Goal: Task Accomplishment & Management: Complete application form

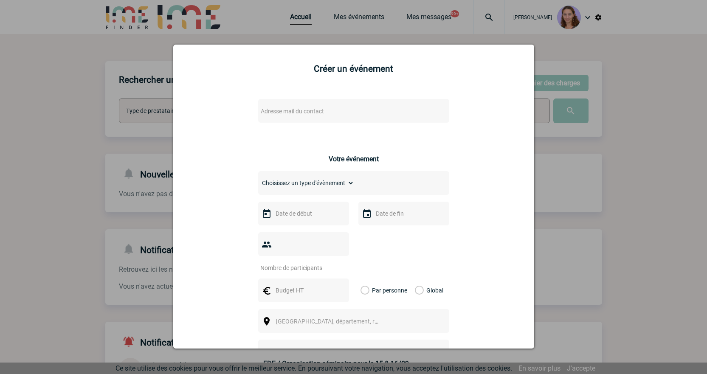
click at [285, 115] on span "Adresse mail du contact" at bounding box center [331, 111] width 149 height 12
drag, startPoint x: 306, startPoint y: 124, endPoint x: 206, endPoint y: 111, distance: 100.2
click at [206, 111] on body "[PERSON_NAME] Accueil Mes événements 99+ 99+" at bounding box center [353, 262] width 707 height 525
click at [356, 127] on input "Ashley.SOLER@3ds.com>" at bounding box center [328, 125] width 144 height 12
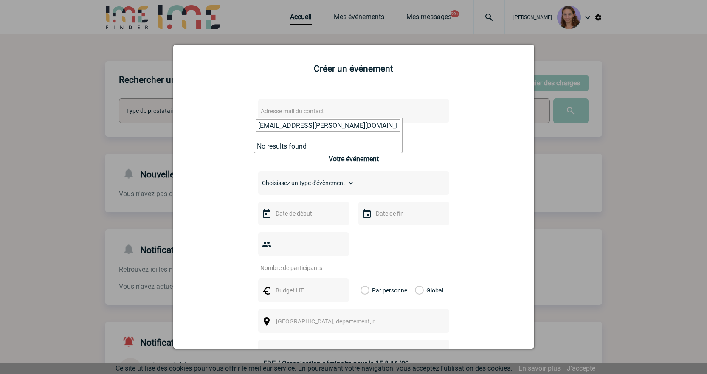
type input "Ashley.SOLER@3ds.com"
click at [338, 123] on input "Ashley.SOLER@3ds.com" at bounding box center [328, 125] width 144 height 12
click at [605, 320] on div at bounding box center [353, 187] width 707 height 374
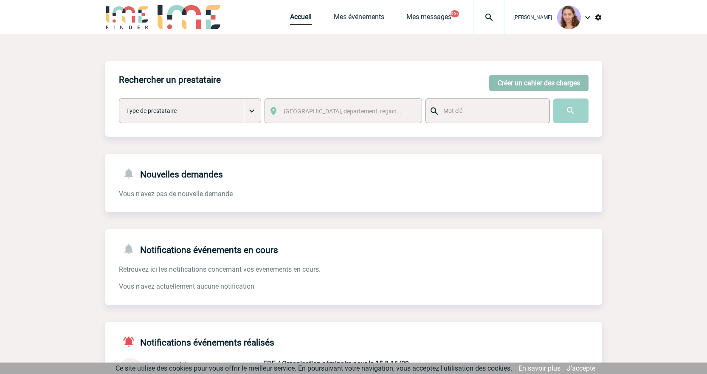
click at [518, 80] on button "Créer un cahier des charges" at bounding box center [538, 83] width 99 height 17
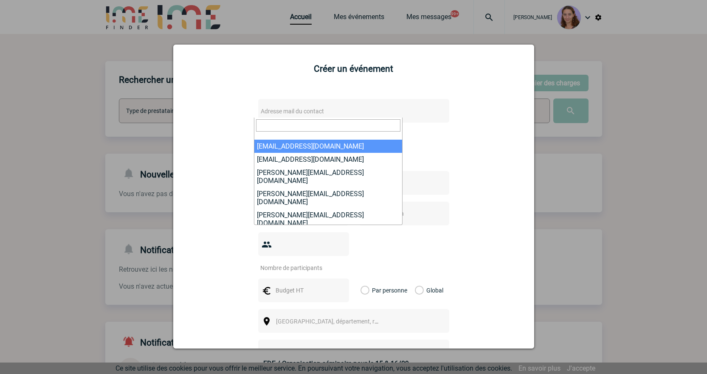
drag, startPoint x: 275, startPoint y: 109, endPoint x: 266, endPoint y: 122, distance: 15.7
click at [266, 121] on input "search" at bounding box center [328, 125] width 144 height 12
paste input "guillemette.henry@capgemini.com"
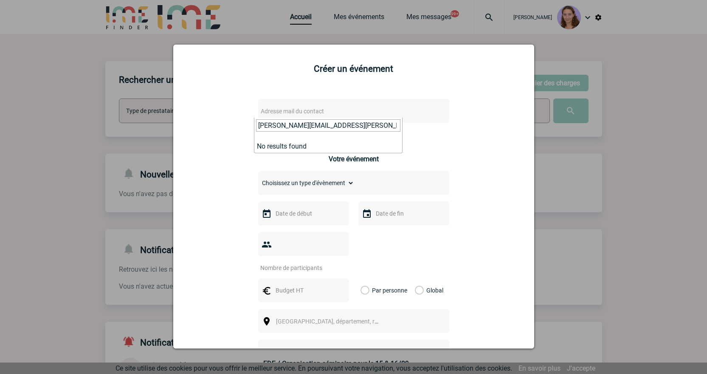
type input "guillemette.henry@capgemini.com"
click at [478, 19] on div at bounding box center [353, 187] width 707 height 374
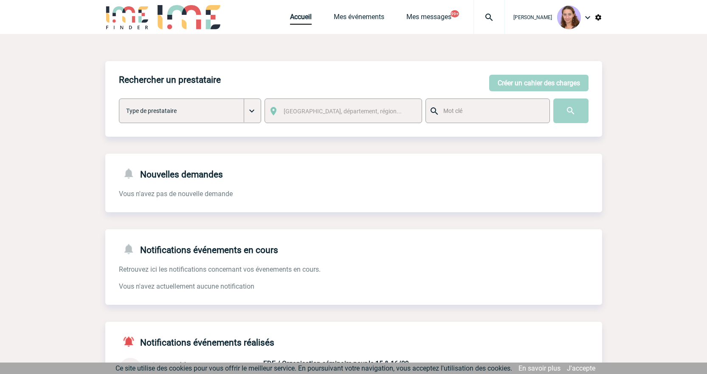
click at [488, 17] on img at bounding box center [489, 17] width 31 height 10
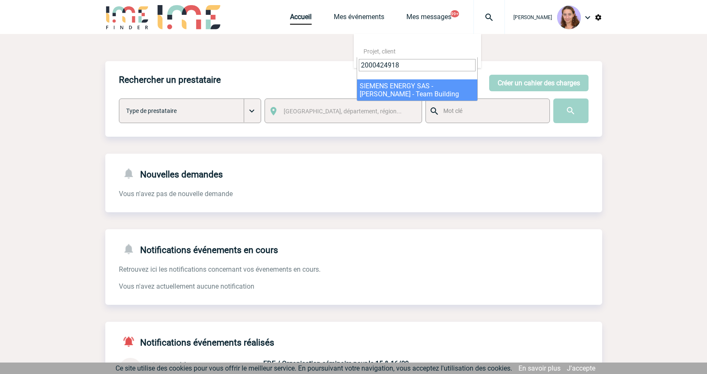
type input "2000424918"
select select "24419"
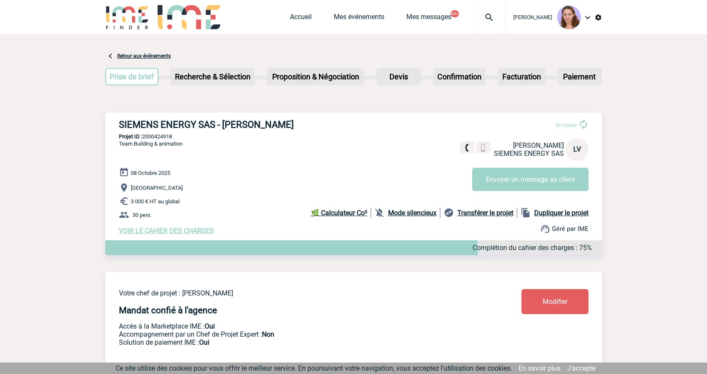
click at [292, 123] on h3 "SIEMENS ENERGY SAS - [PERSON_NAME]" at bounding box center [246, 124] width 255 height 11
click at [307, 13] on link "Accueil" at bounding box center [301, 19] width 22 height 12
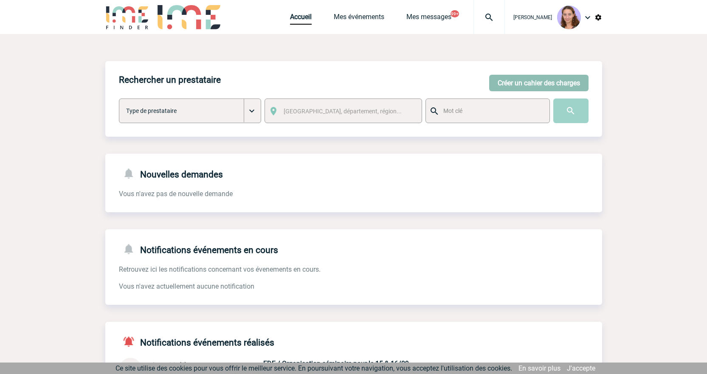
drag, startPoint x: 523, startPoint y: 84, endPoint x: 381, endPoint y: 110, distance: 143.5
click at [523, 84] on button "Créer un cahier des charges" at bounding box center [538, 83] width 99 height 17
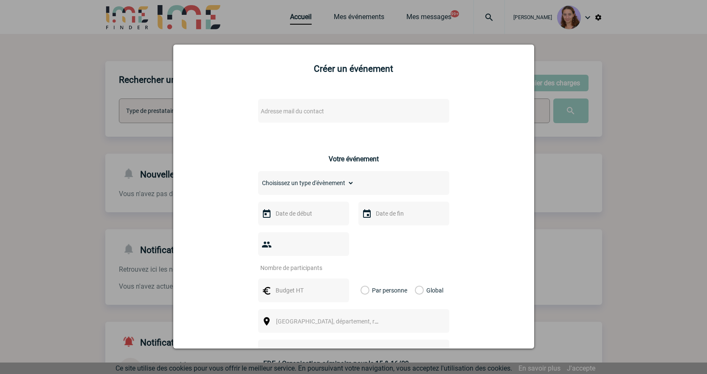
click at [268, 113] on span "Adresse mail du contact" at bounding box center [292, 111] width 63 height 7
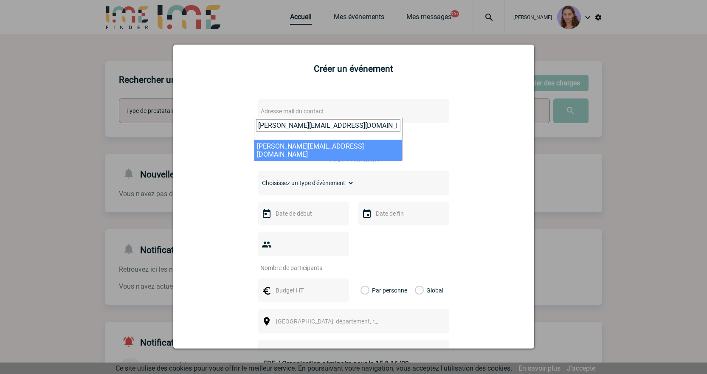
type input "severine.rodrigues@sogeti.com"
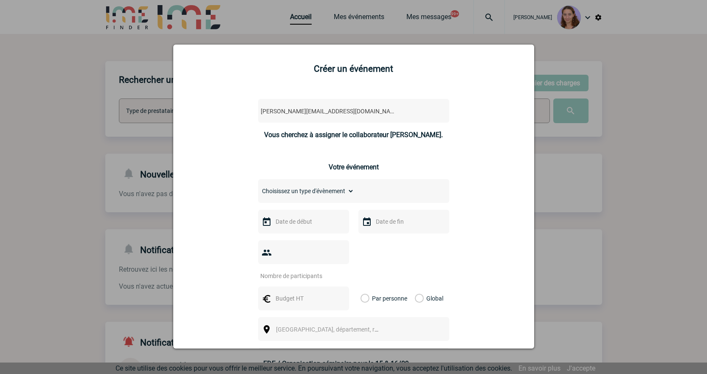
select select "132766"
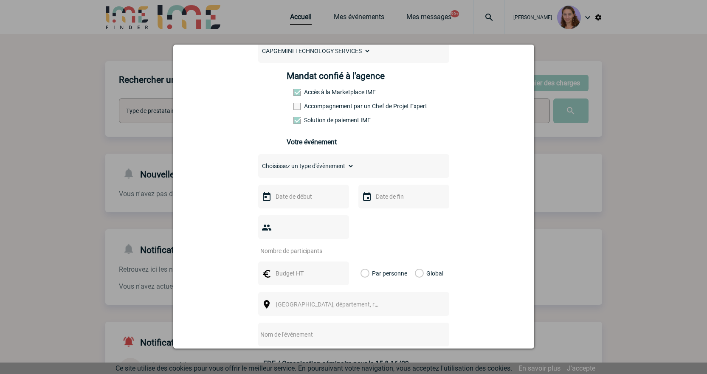
scroll to position [127, 0]
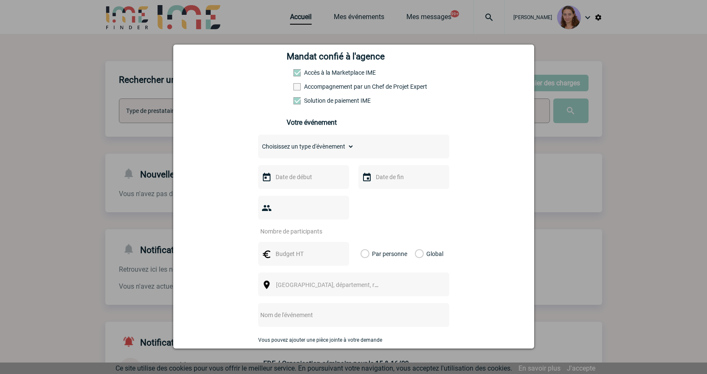
click at [306, 156] on div "Choisissez un type d'évènement Séminaire avec nuitée Séminaire sans nuitée Repa…" at bounding box center [353, 147] width 191 height 24
click at [304, 151] on select "Choisissez un type d'évènement Séminaire avec nuitée Séminaire sans nuitée Repa…" at bounding box center [306, 146] width 96 height 12
click at [290, 146] on select "Choisissez un type d'évènement Séminaire avec nuitée Séminaire sans nuitée Repa…" at bounding box center [306, 146] width 96 height 12
select select "3"
click at [258, 143] on select "Choisissez un type d'évènement Séminaire avec nuitée Séminaire sans nuitée Repa…" at bounding box center [306, 146] width 96 height 12
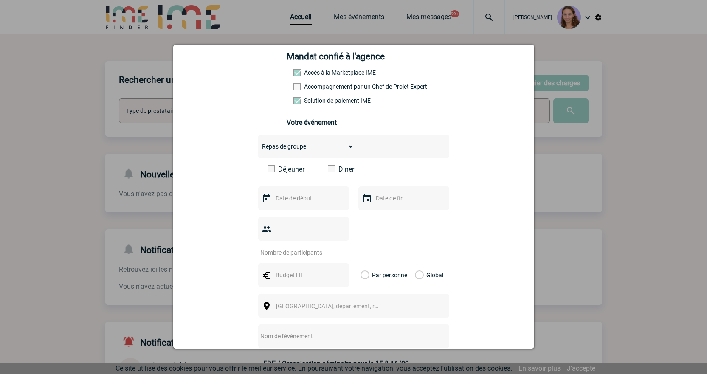
click at [301, 195] on input "text" at bounding box center [302, 198] width 59 height 11
click at [382, 216] on span "Suivant" at bounding box center [380, 215] width 7 height 7
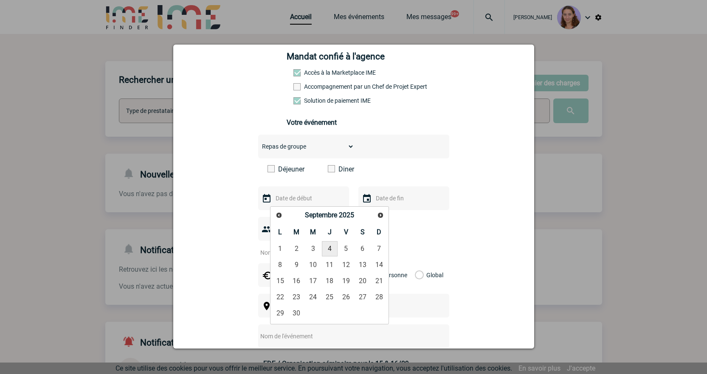
click at [332, 248] on link "4" at bounding box center [330, 248] width 16 height 15
type input "04-09-2025"
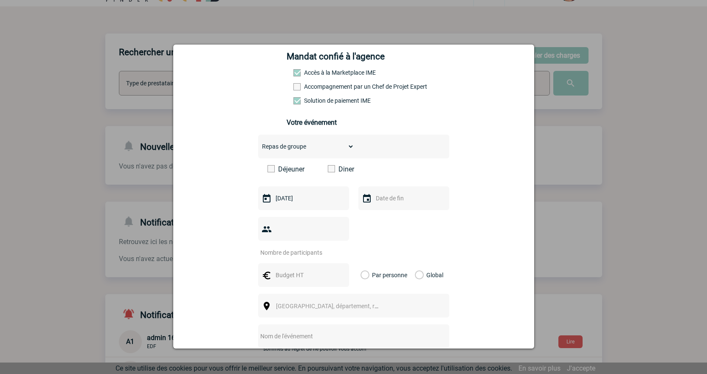
scroll to position [42, 0]
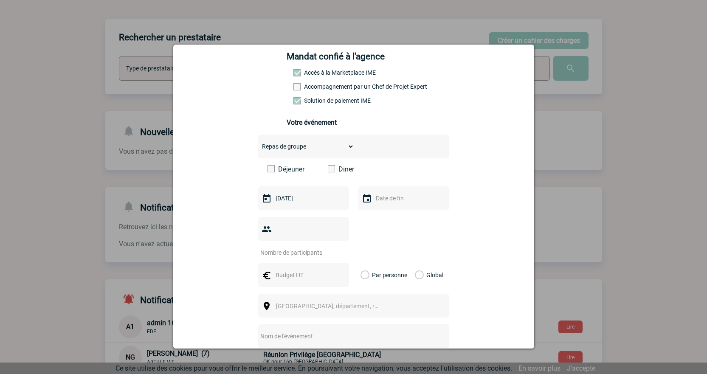
click at [314, 247] on input "number" at bounding box center [298, 252] width 80 height 11
drag, startPoint x: 314, startPoint y: 231, endPoint x: 298, endPoint y: 232, distance: 16.2
click at [298, 247] on input "number" at bounding box center [298, 252] width 80 height 11
type input "30"
click at [278, 270] on input "text" at bounding box center [302, 275] width 59 height 11
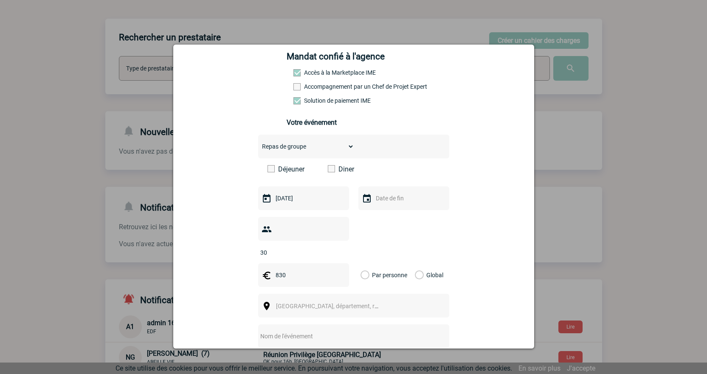
type input "830"
click at [417, 263] on label "Global" at bounding box center [418, 275] width 6 height 24
click at [0, 0] on input "Global" at bounding box center [0, 0] width 0 height 0
click at [331, 303] on span "Ville, département, région..." at bounding box center [335, 306] width 118 height 7
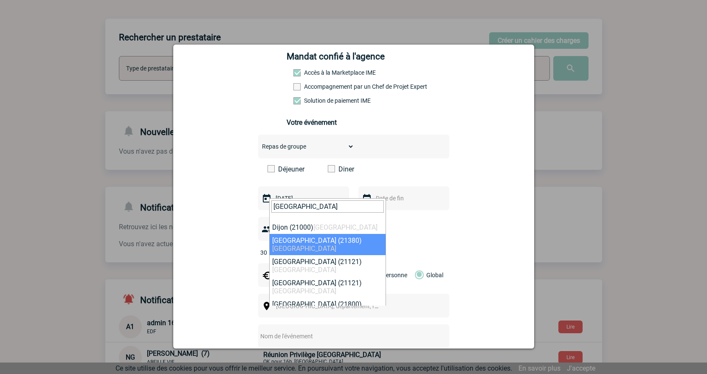
type input "dijon"
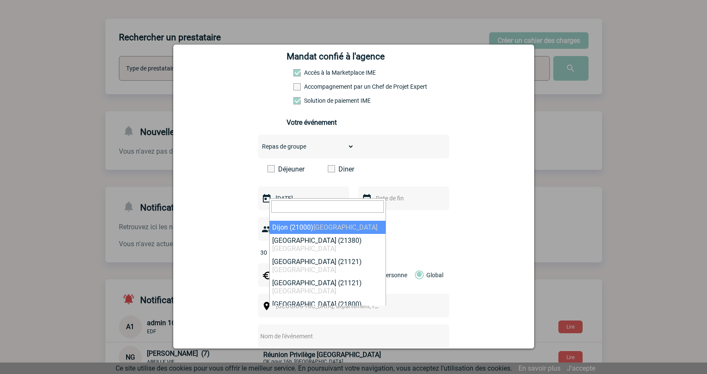
select select "7877"
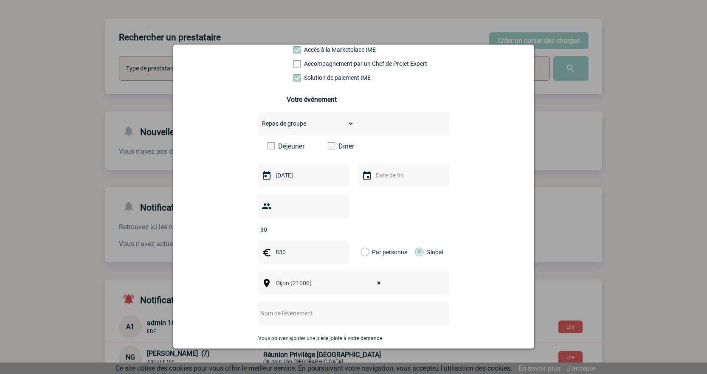
scroll to position [170, 0]
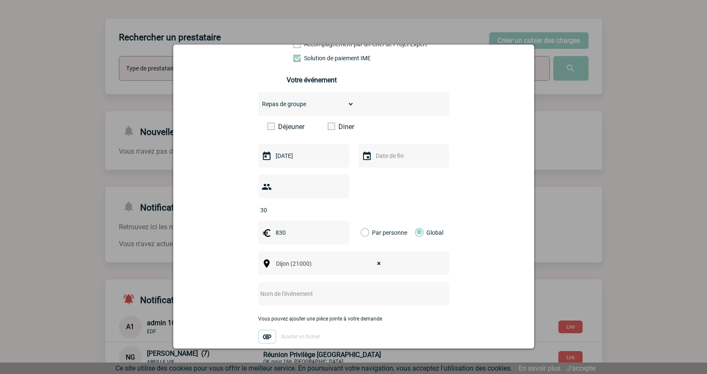
click at [303, 288] on input "text" at bounding box center [342, 293] width 169 height 11
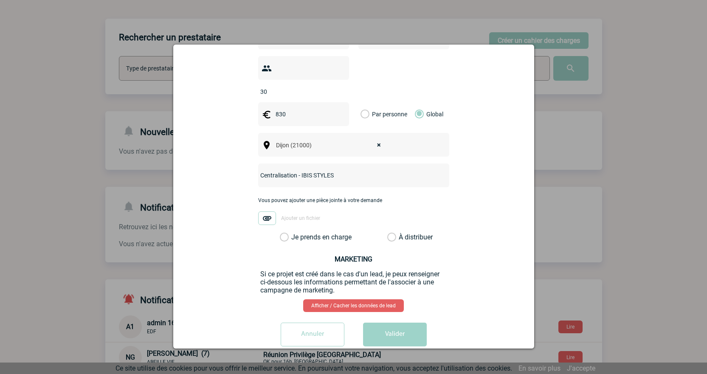
scroll to position [292, 0]
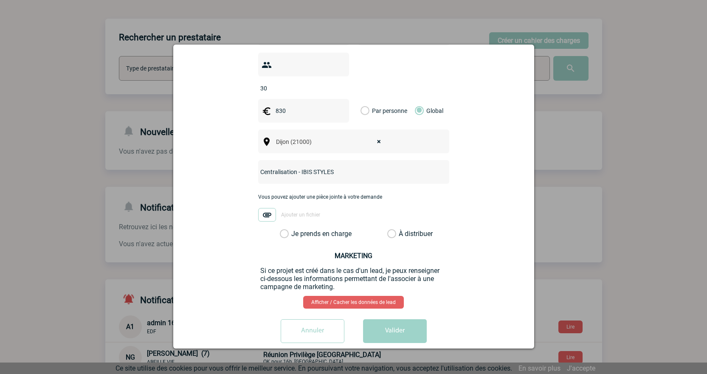
type input "Centralisation - IBIS STYLES"
click at [388, 230] on label "À distribuer" at bounding box center [391, 234] width 9 height 8
click at [0, 0] on input "À distribuer" at bounding box center [0, 0] width 0 height 0
click at [409, 326] on button "Valider" at bounding box center [395, 331] width 64 height 24
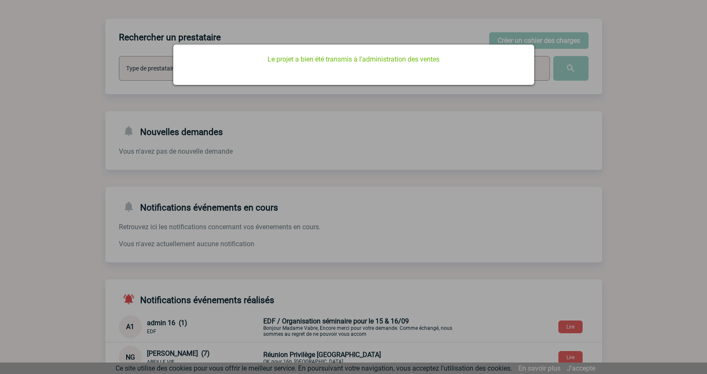
scroll to position [0, 0]
drag, startPoint x: 312, startPoint y: 129, endPoint x: 311, endPoint y: 118, distance: 10.2
click at [312, 128] on div at bounding box center [353, 187] width 707 height 374
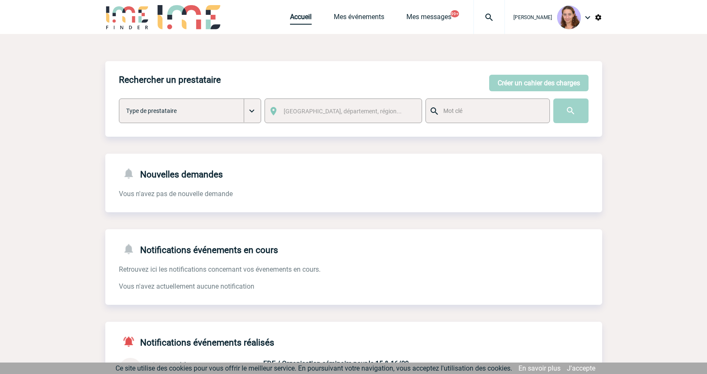
click at [292, 22] on link "Accueil" at bounding box center [301, 19] width 22 height 12
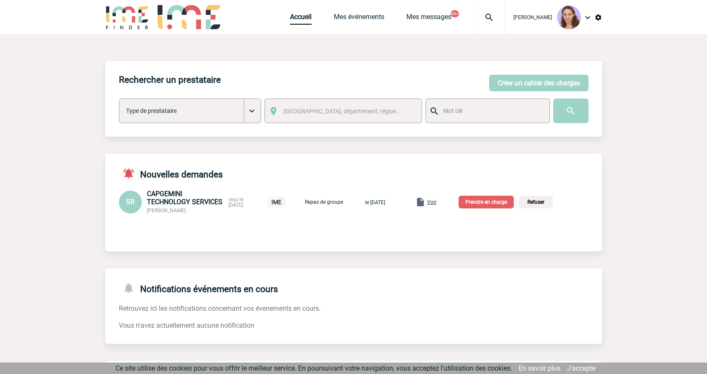
click at [436, 200] on span "Voir" at bounding box center [431, 202] width 9 height 6
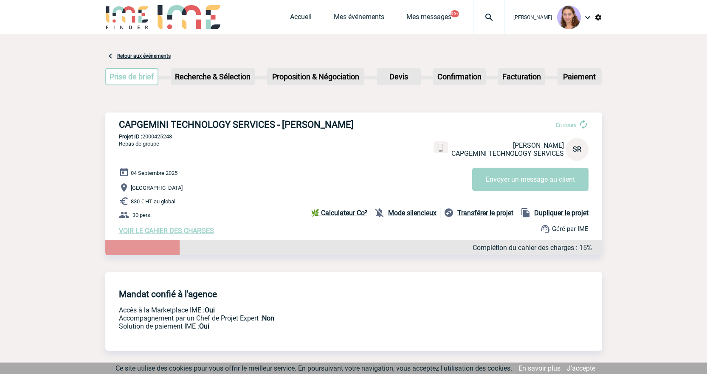
click at [167, 138] on p "Projet ID : 2000425248" at bounding box center [353, 136] width 497 height 6
copy p "2000425248"
click at [303, 17] on link "Accueil" at bounding box center [301, 19] width 22 height 12
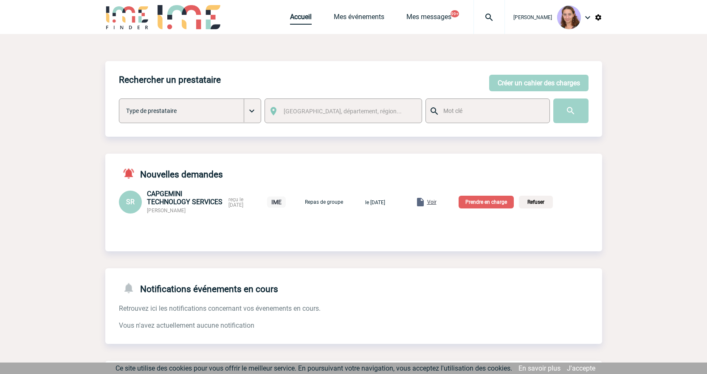
click at [296, 18] on link "Accueil" at bounding box center [301, 19] width 22 height 12
click at [489, 200] on p "Prendre en charge" at bounding box center [485, 202] width 55 height 13
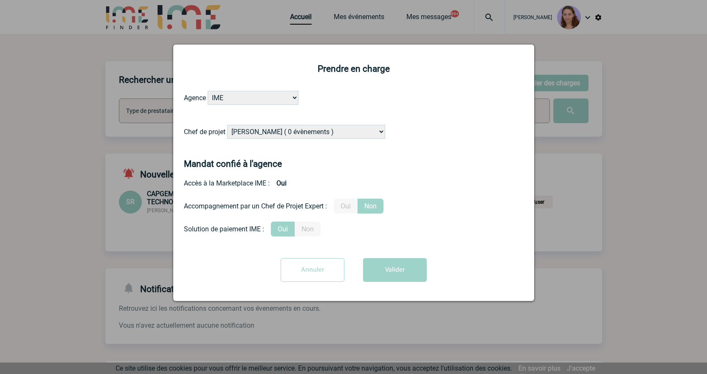
click at [239, 134] on select "Alizée VERLAGUET ( 0 évènements ) Anne GIRAUD ( 1196 évènements ) Anne-François…" at bounding box center [306, 132] width 158 height 14
select select "121547"
click at [239, 134] on select "Alizée VERLAGUET ( 0 évènements ) Anne GIRAUD ( 1196 évènements ) Anne-François…" at bounding box center [306, 132] width 158 height 14
click at [377, 275] on button "Valider" at bounding box center [395, 270] width 64 height 24
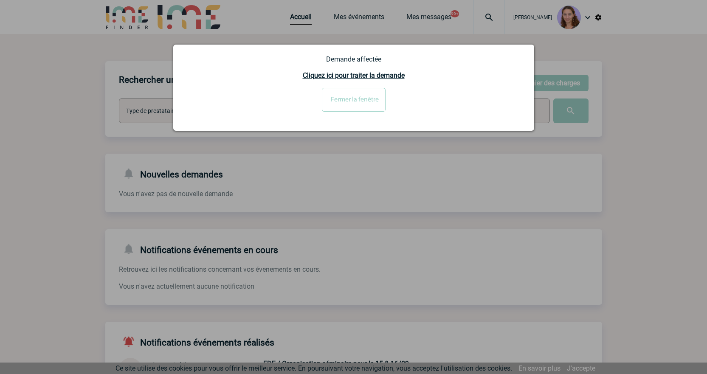
click at [341, 109] on input "Fermer la fenêtre" at bounding box center [354, 100] width 64 height 24
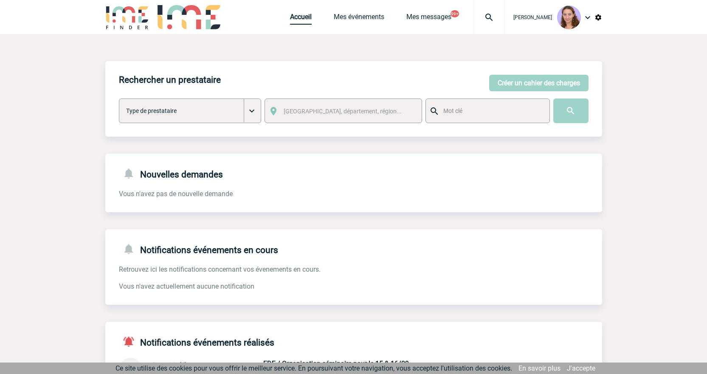
click at [294, 14] on link "Accueil" at bounding box center [301, 19] width 22 height 12
click at [306, 14] on link "Accueil" at bounding box center [301, 19] width 22 height 12
click at [493, 11] on div at bounding box center [488, 17] width 31 height 34
drag, startPoint x: 375, startPoint y: 67, endPoint x: 347, endPoint y: 65, distance: 28.2
click at [347, 65] on body "[PERSON_NAME] Accueil Mes événements 99+ 99+" at bounding box center [353, 262] width 707 height 525
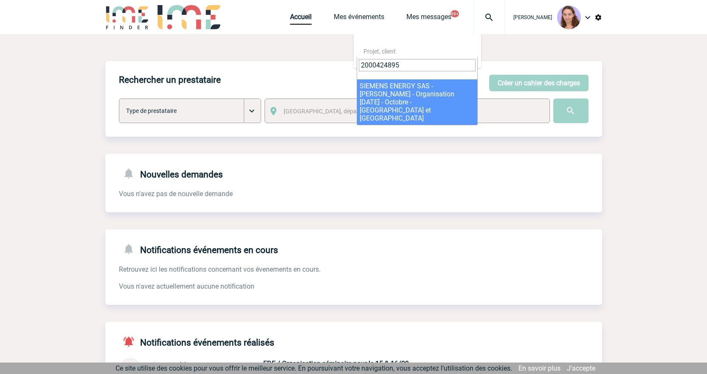
type input "2000424895"
select select "24396"
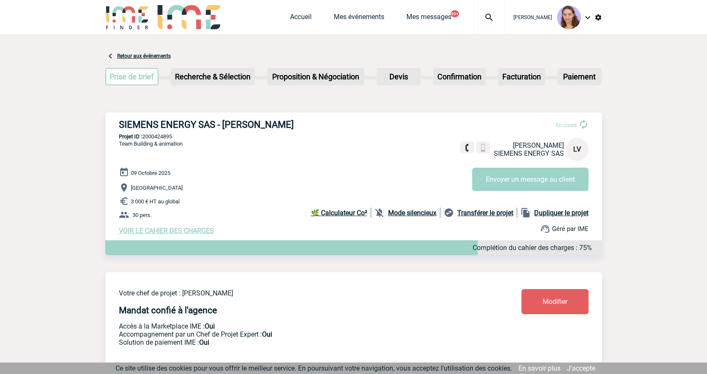
click at [556, 306] on span "Modifier" at bounding box center [554, 302] width 25 height 8
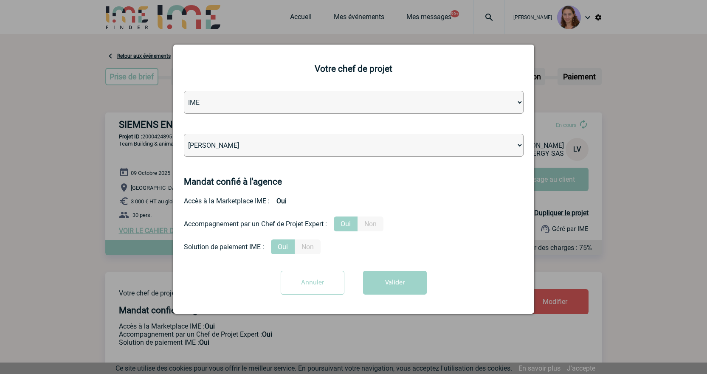
click at [319, 146] on select "[PERSON_NAME] [PERSON_NAME] [PERSON_NAME] Jean-[PERSON_NAME] [PERSON_NAME] [PER…" at bounding box center [354, 145] width 340 height 23
select select "94498"
click at [184, 134] on select "[PERSON_NAME] [PERSON_NAME] [PERSON_NAME] Jean-[PERSON_NAME] [PERSON_NAME] [PER…" at bounding box center [354, 145] width 340 height 23
click at [394, 297] on div "Annuler Valider" at bounding box center [354, 286] width 340 height 30
click at [393, 287] on button "Valider" at bounding box center [395, 283] width 64 height 24
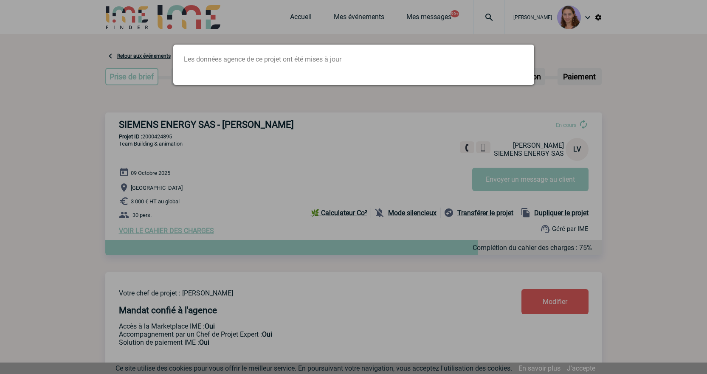
drag, startPoint x: 440, startPoint y: 49, endPoint x: 458, endPoint y: 42, distance: 19.1
click at [440, 49] on div "Les données agence de ce projet ont été mises à jour" at bounding box center [353, 65] width 361 height 40
click at [485, 16] on div at bounding box center [353, 187] width 707 height 374
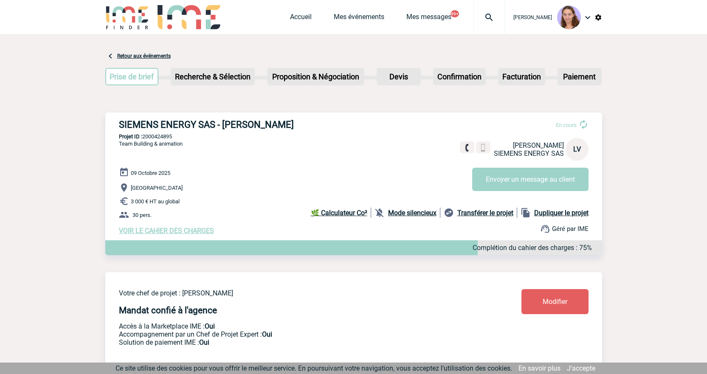
click at [486, 16] on img at bounding box center [489, 17] width 31 height 10
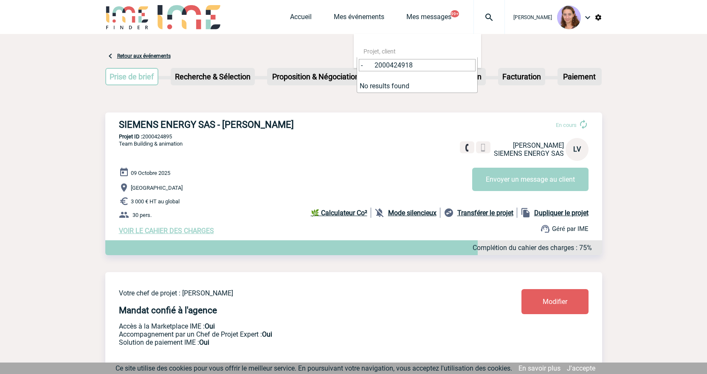
drag, startPoint x: 376, startPoint y: 64, endPoint x: 348, endPoint y: 64, distance: 27.6
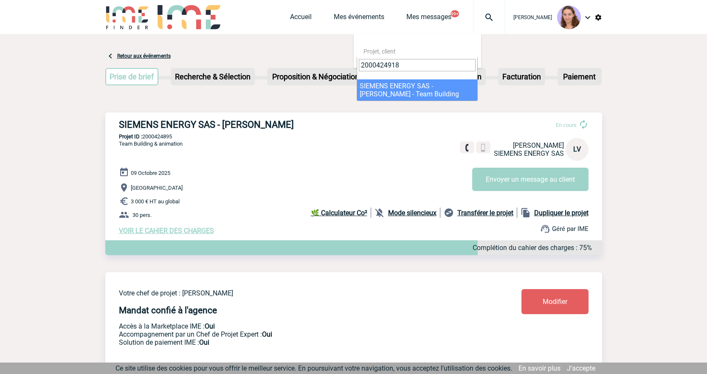
type input "2000424918"
select select "24419"
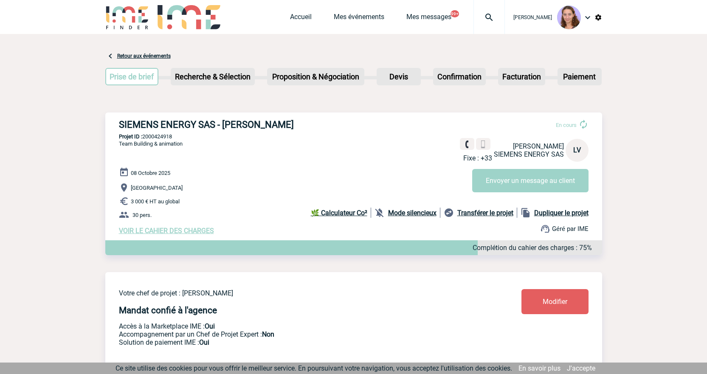
click at [566, 302] on span "Modifier" at bounding box center [554, 302] width 25 height 8
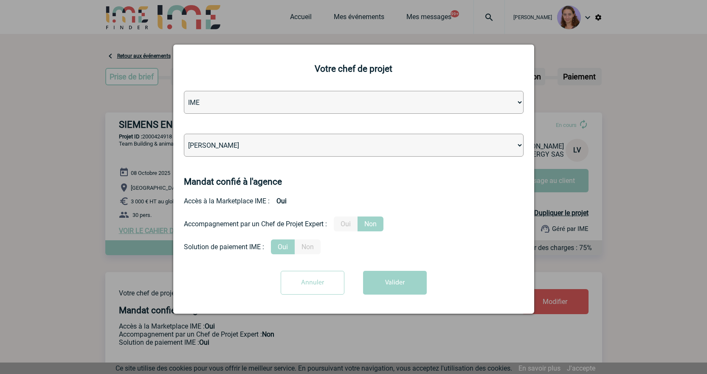
click at [232, 140] on select "[PERSON_NAME] [PERSON_NAME] [PERSON_NAME] Jean-[PERSON_NAME] [PERSON_NAME] [PER…" at bounding box center [354, 145] width 340 height 23
select select "131347"
click at [184, 134] on select "Léa PITTIGLIO Yanis DE CLERCQ Victor KALB Jean-Chris NTAMACK Stefan MILADINOVIC…" at bounding box center [354, 145] width 340 height 23
click at [389, 280] on button "Valider" at bounding box center [395, 283] width 64 height 24
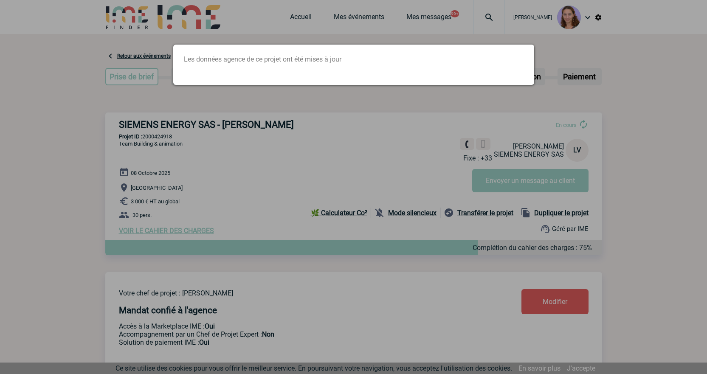
drag, startPoint x: 461, startPoint y: 172, endPoint x: 437, endPoint y: 179, distance: 24.3
click at [461, 172] on div at bounding box center [353, 187] width 707 height 374
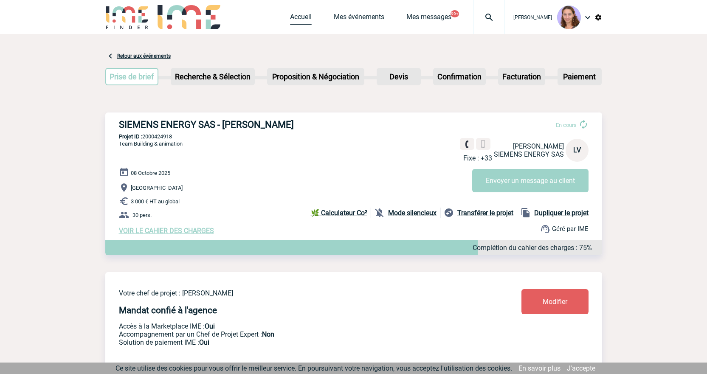
click at [296, 18] on link "Accueil" at bounding box center [301, 19] width 22 height 12
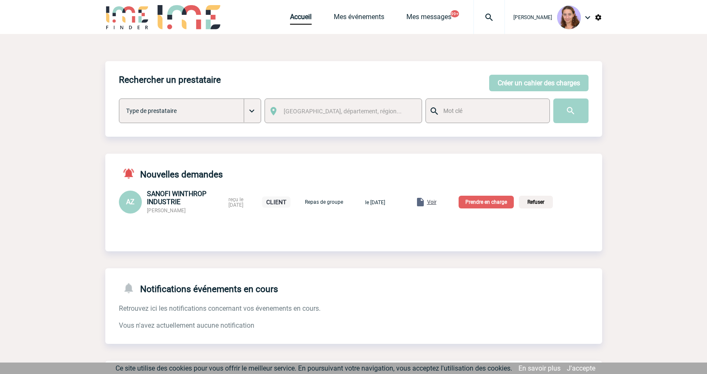
click at [436, 202] on span "Voir" at bounding box center [431, 202] width 9 height 6
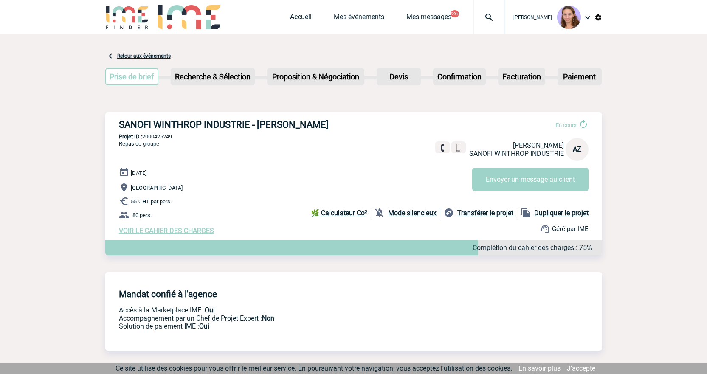
click at [174, 233] on span "VOIR LE CAHIER DES CHARGES" at bounding box center [166, 231] width 95 height 8
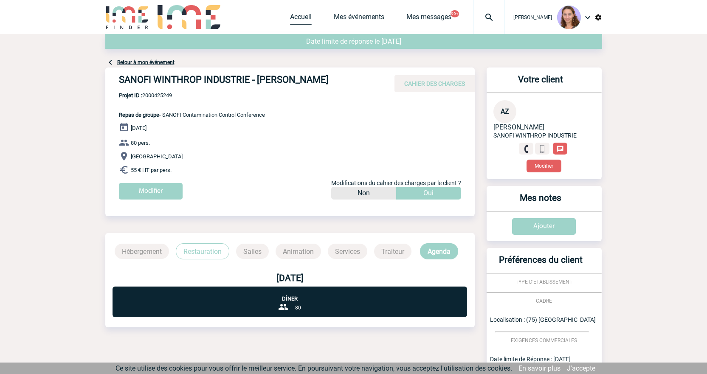
click at [296, 20] on link "Accueil" at bounding box center [301, 19] width 22 height 12
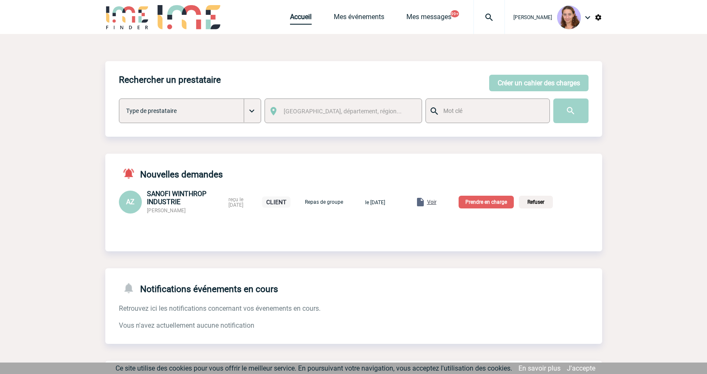
drag, startPoint x: 295, startPoint y: 10, endPoint x: 295, endPoint y: 15, distance: 5.5
click at [295, 10] on div "Accueil Mes événements Mes messages 99+ Projet, client Projet, client" at bounding box center [397, 17] width 215 height 34
click at [296, 17] on link "Accueil" at bounding box center [301, 19] width 22 height 12
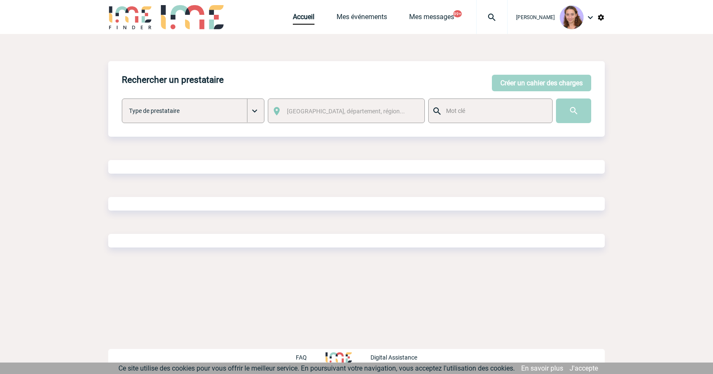
click at [167, 210] on div "Rechercher un prestataire [PERSON_NAME] un cahier des charges [PERSON_NAME] un …" at bounding box center [356, 162] width 497 height 203
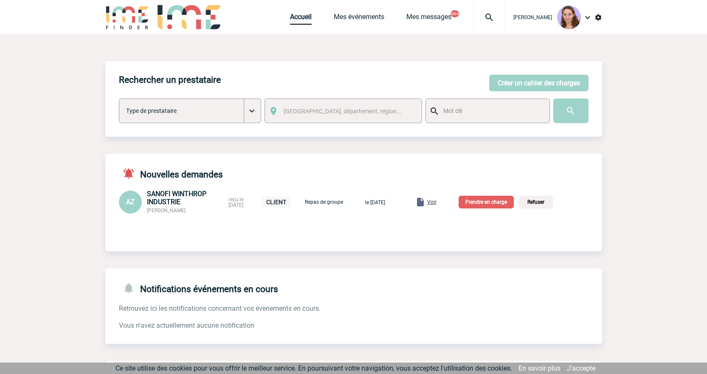
drag, startPoint x: 165, startPoint y: 210, endPoint x: 138, endPoint y: 10, distance: 201.3
click at [185, 209] on span "[PERSON_NAME]" at bounding box center [166, 211] width 39 height 6
click at [436, 202] on span "Voir" at bounding box center [431, 202] width 9 height 6
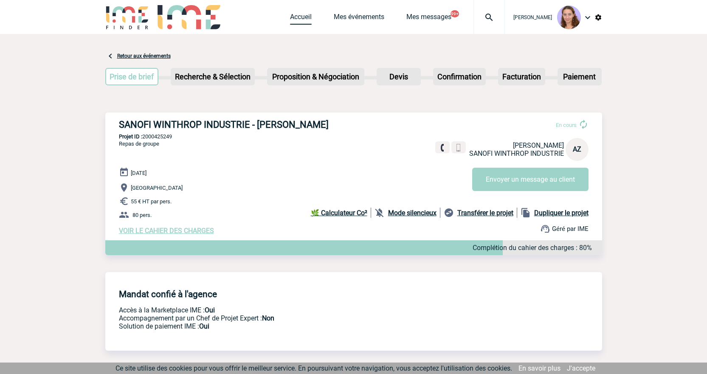
click at [305, 17] on link "Accueil" at bounding box center [301, 19] width 22 height 12
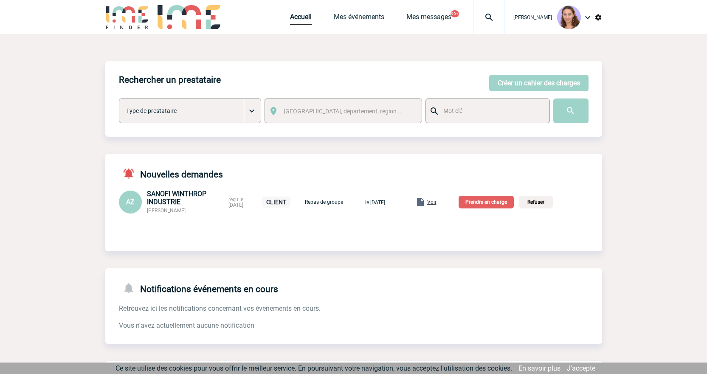
click at [492, 204] on p "Prendre en charge" at bounding box center [485, 202] width 55 height 13
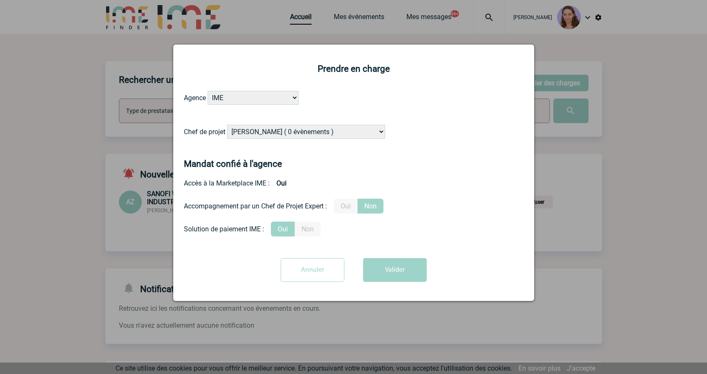
click at [243, 129] on select "[PERSON_NAME] ( 0 évènements ) [PERSON_NAME] ( 1196 évènements ) [PERSON_NAME] …" at bounding box center [306, 132] width 158 height 14
select select "129741"
click at [228, 125] on select "[PERSON_NAME] ( 0 évènements ) [PERSON_NAME] ( 1196 évènements ) [PERSON_NAME] …" at bounding box center [306, 132] width 158 height 14
click at [392, 275] on button "Valider" at bounding box center [395, 270] width 64 height 24
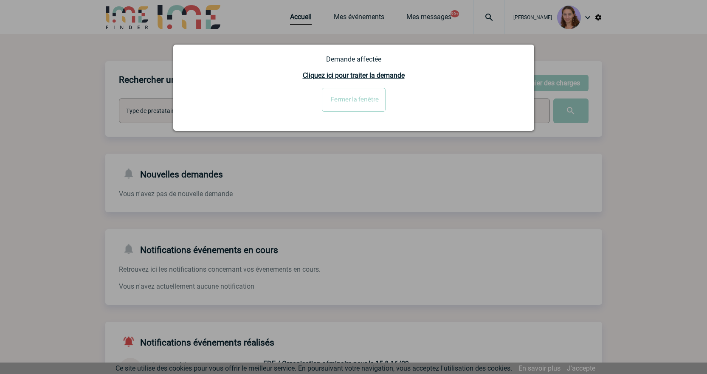
click at [356, 101] on input "Fermer la fenêtre" at bounding box center [354, 100] width 64 height 24
